Goal: Transaction & Acquisition: Subscribe to service/newsletter

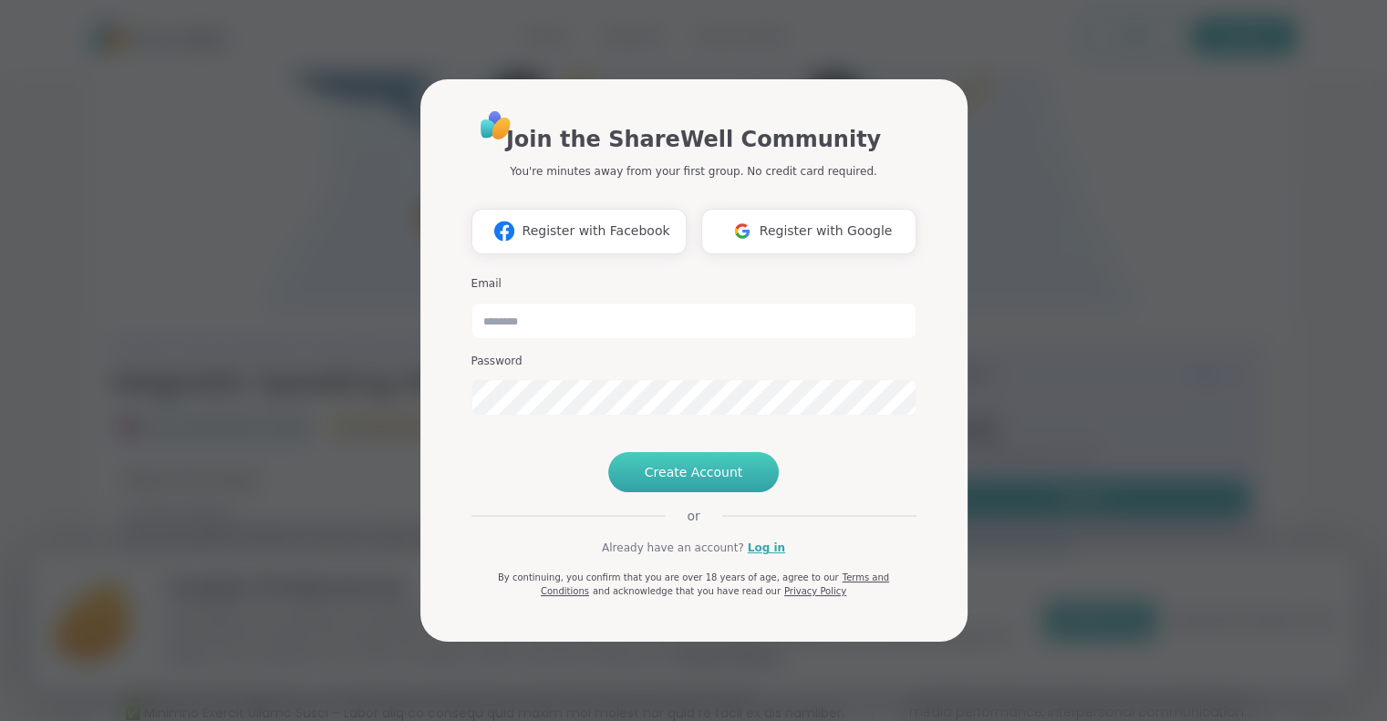
click at [658, 491] on button "Create Account" at bounding box center [693, 472] width 171 height 40
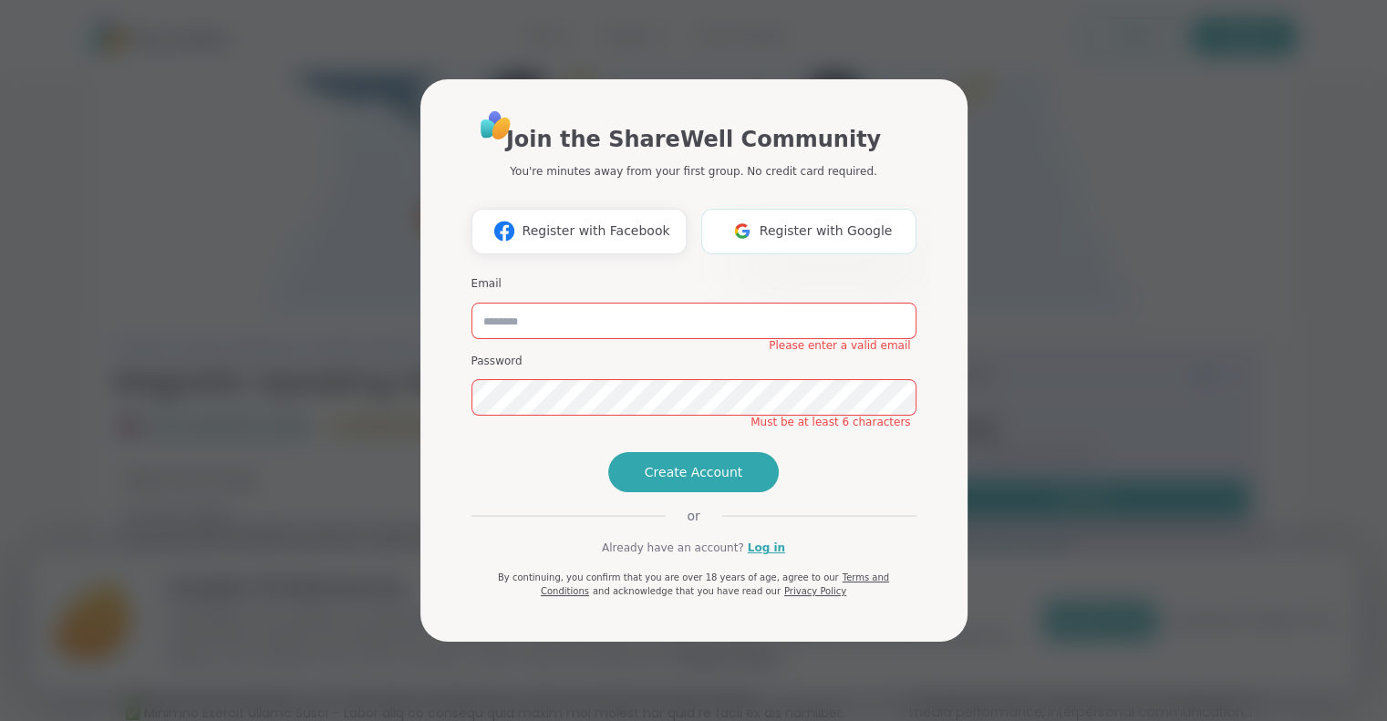
click at [767, 211] on button "Register with Google" at bounding box center [808, 232] width 215 height 46
click at [1082, 223] on div "Join the ShareWell Community You're minutes away from your first group. No cred…" at bounding box center [693, 360] width 1365 height 721
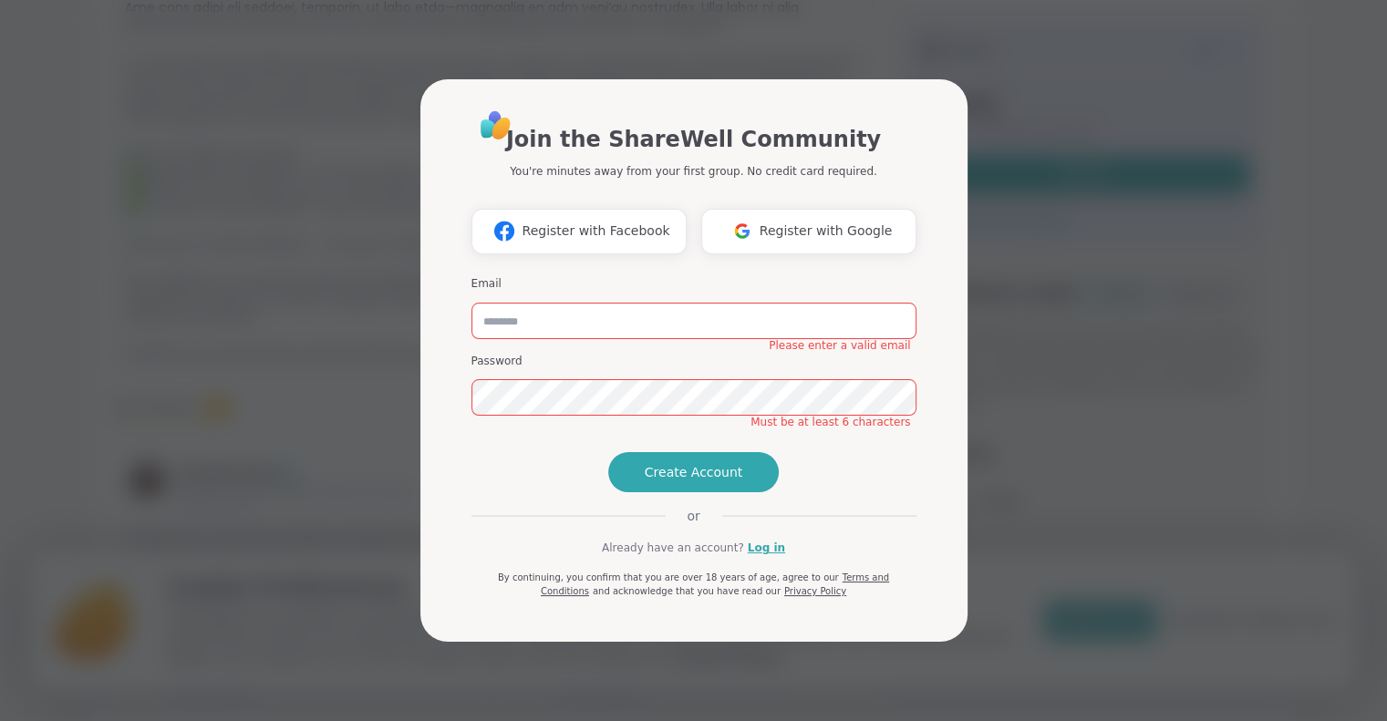
scroll to position [535, 0]
drag, startPoint x: 1092, startPoint y: 119, endPoint x: 840, endPoint y: 210, distance: 267.4
click at [840, 210] on div "Join the ShareWell Community You're minutes away from your first group. No cred…" at bounding box center [693, 360] width 1365 height 721
click at [840, 210] on button "Register with Google" at bounding box center [808, 232] width 215 height 46
click at [716, 316] on div "Email Please enter a valid email Password Must be at least 6 characters" at bounding box center [693, 346] width 445 height 155
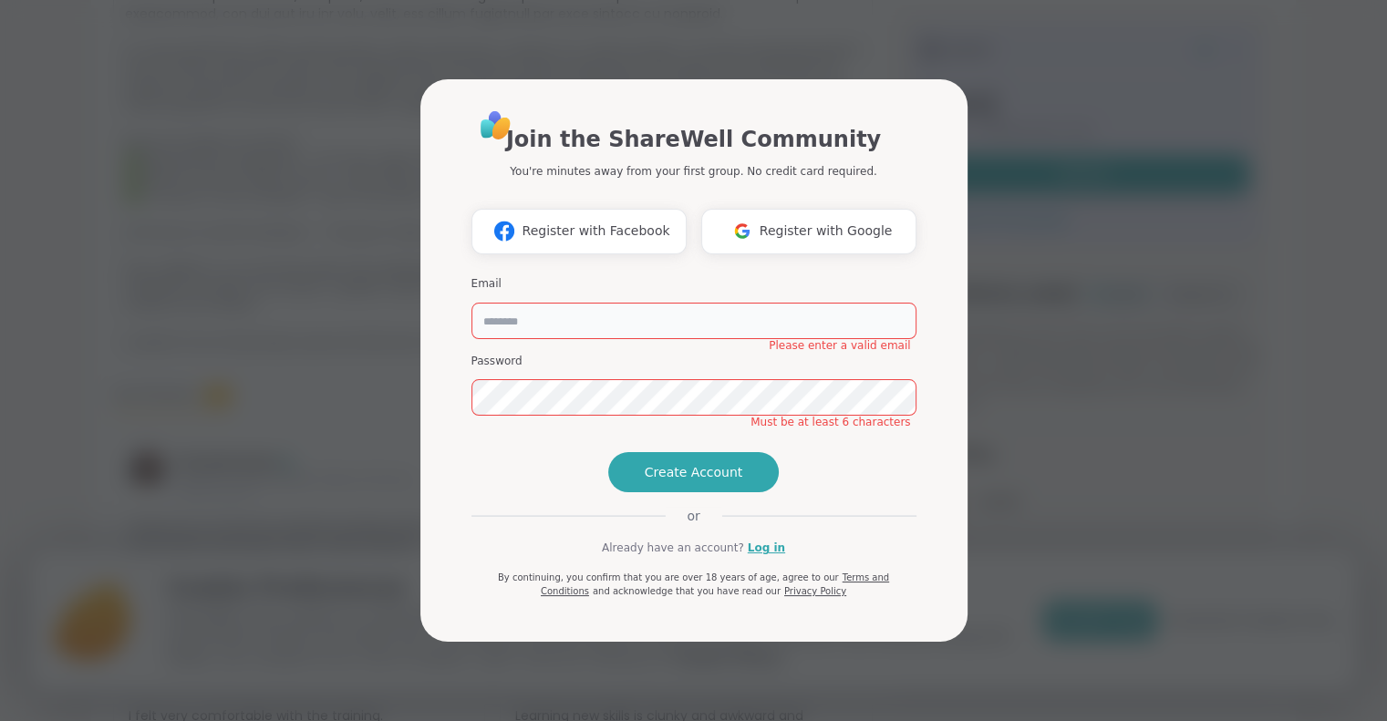
click at [718, 303] on input "email" at bounding box center [693, 321] width 445 height 36
type input "**********"
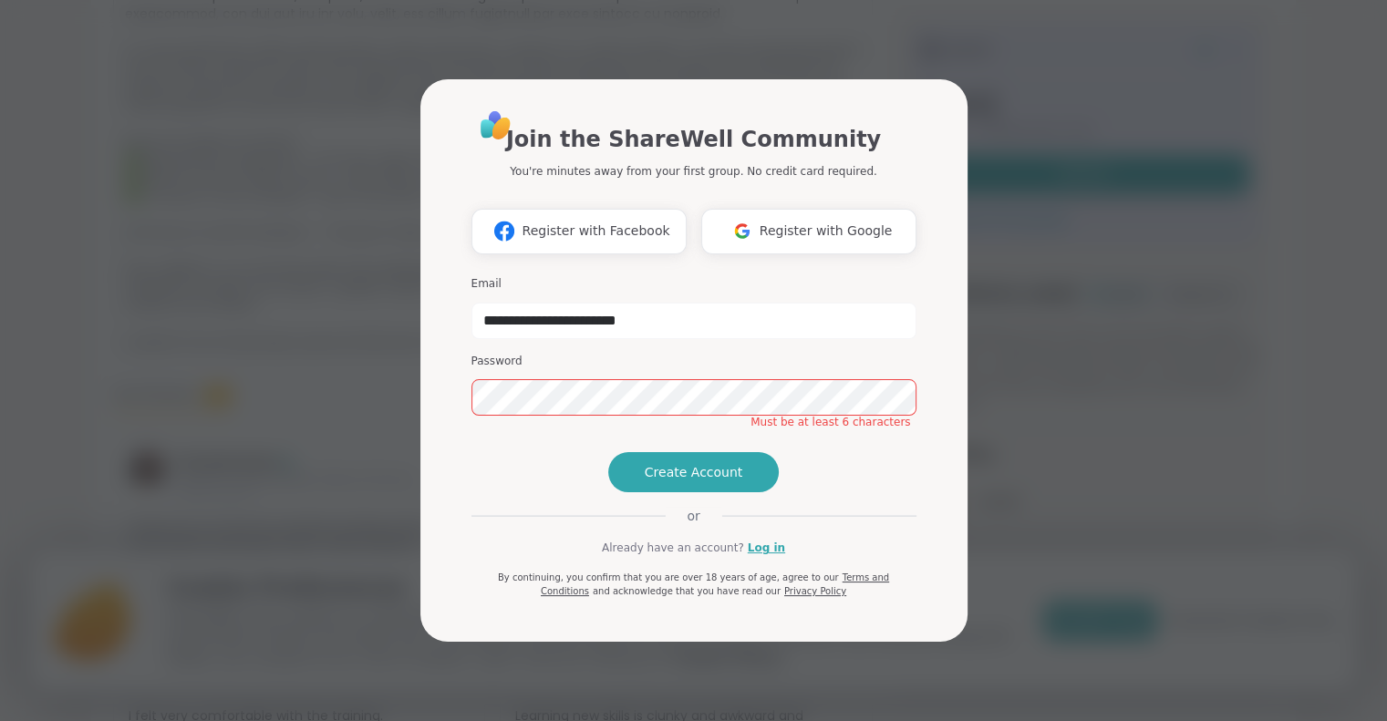
click at [677, 386] on div "**********" at bounding box center [693, 346] width 445 height 155
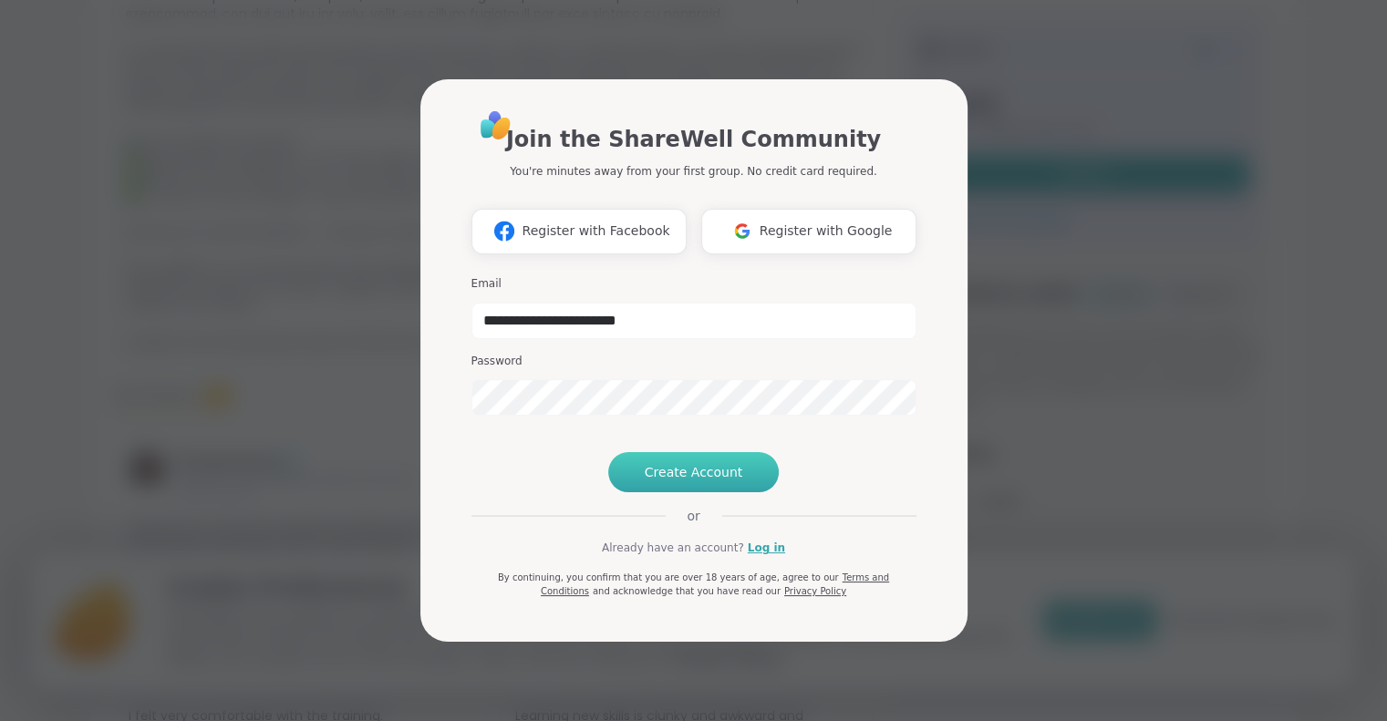
click at [668, 482] on span "Create Account" at bounding box center [694, 472] width 98 height 18
click at [700, 482] on span "Create Account" at bounding box center [694, 472] width 98 height 18
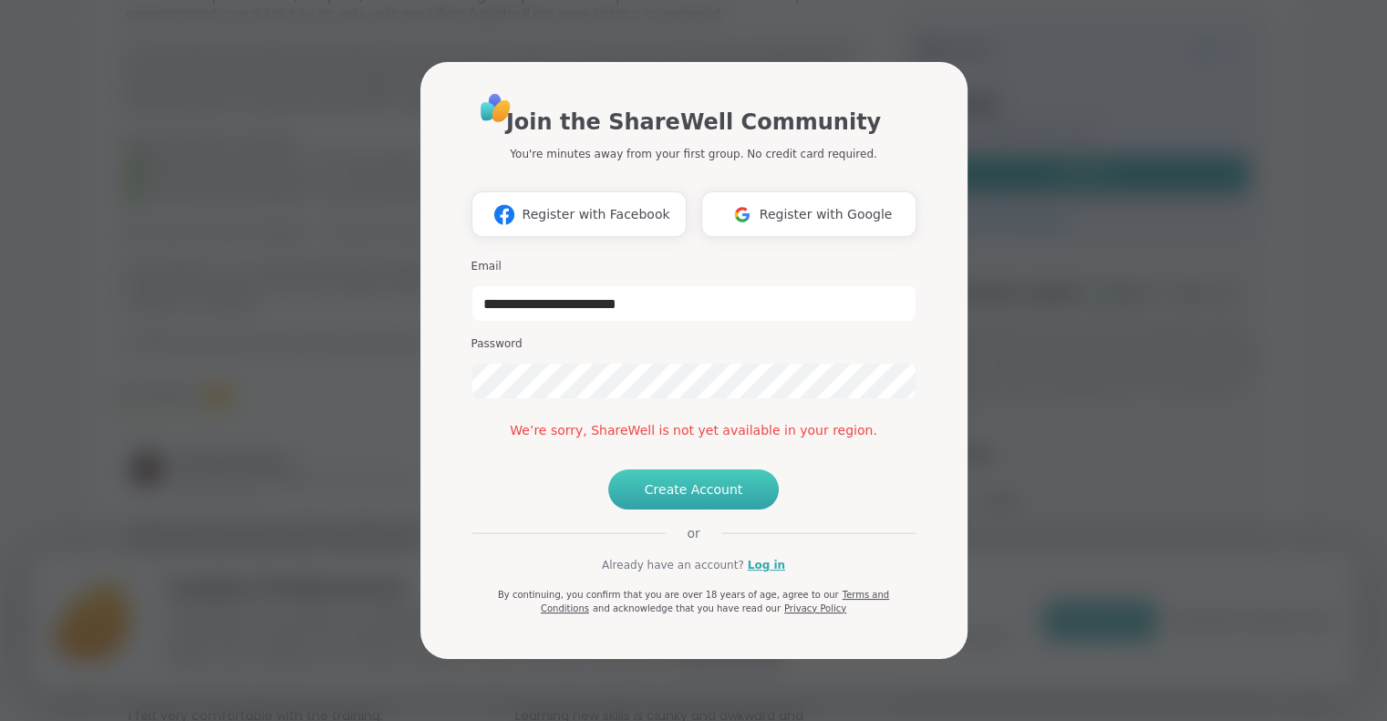
click at [678, 510] on button "Create Account" at bounding box center [693, 490] width 171 height 40
click at [653, 510] on button "Create Account" at bounding box center [693, 490] width 171 height 40
click at [988, 244] on div "**********" at bounding box center [693, 360] width 1365 height 721
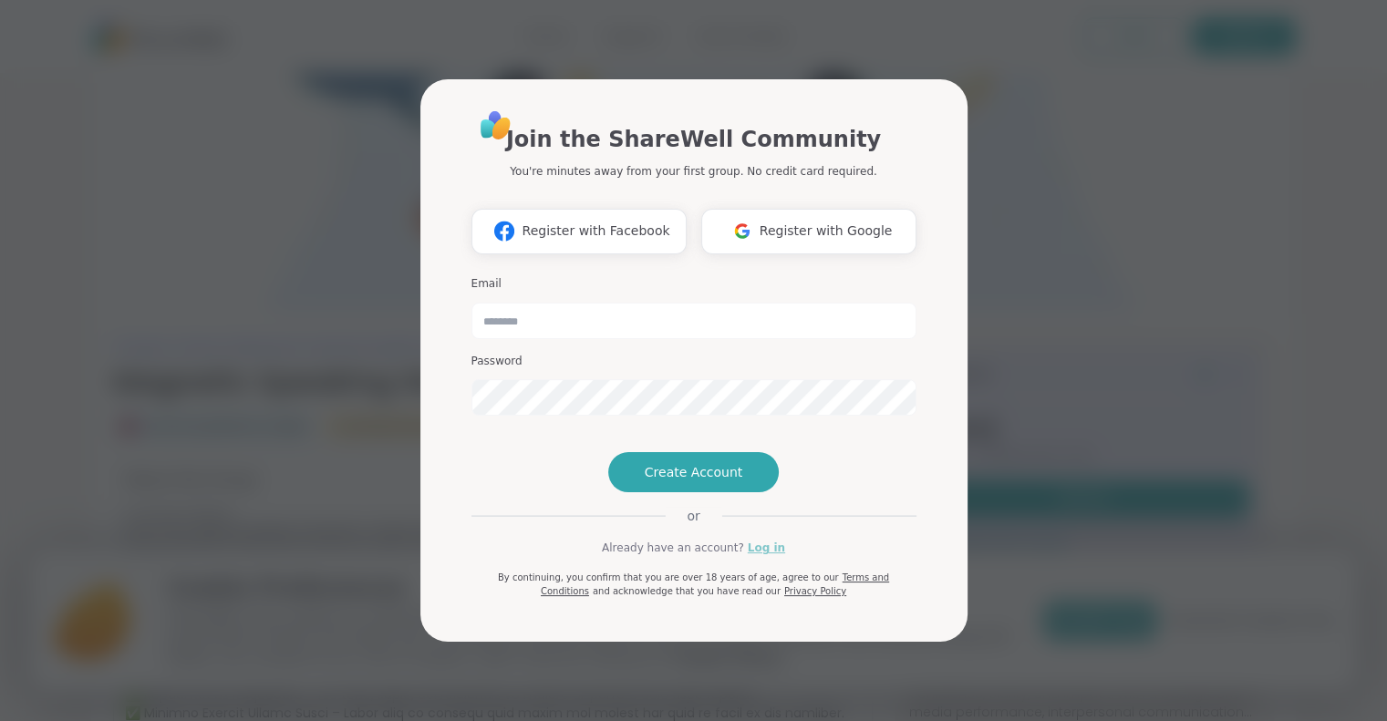
click at [769, 556] on link "Log in" at bounding box center [766, 548] width 37 height 16
